Goal: Information Seeking & Learning: Learn about a topic

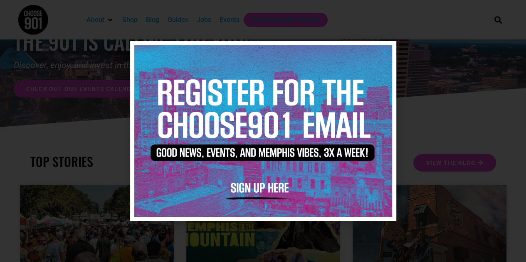
click at [383, 53] on icon "Close" at bounding box center [385, 52] width 6 height 6
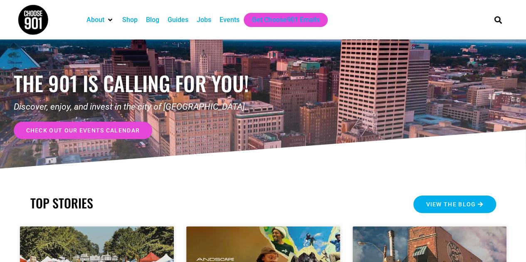
click at [473, 207] on span "View the Blog" at bounding box center [451, 205] width 50 height 6
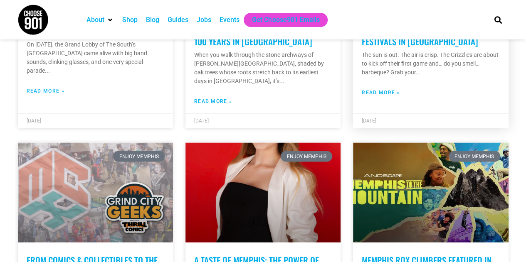
scroll to position [831, 0]
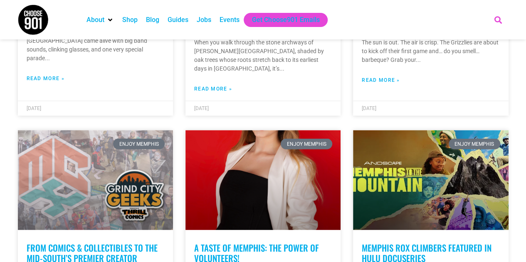
click at [498, 18] on icon "Search" at bounding box center [498, 20] width 14 height 14
type input "[PERSON_NAME] [PERSON_NAME] fest"
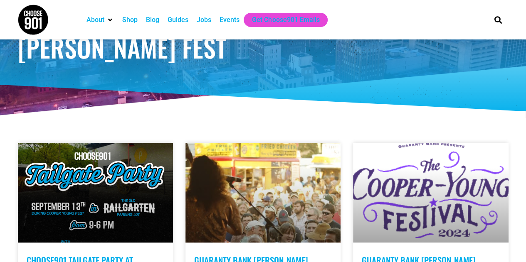
scroll to position [125, 0]
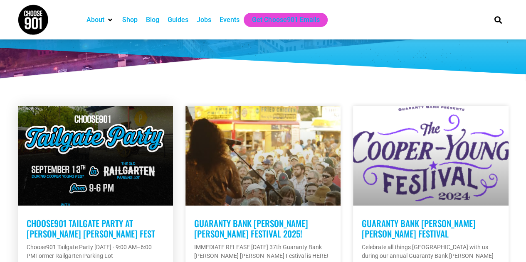
click at [101, 229] on link "Choose901 Tailgate Party at Cooper Young Fest" at bounding box center [91, 228] width 128 height 23
